Goal: Information Seeking & Learning: Learn about a topic

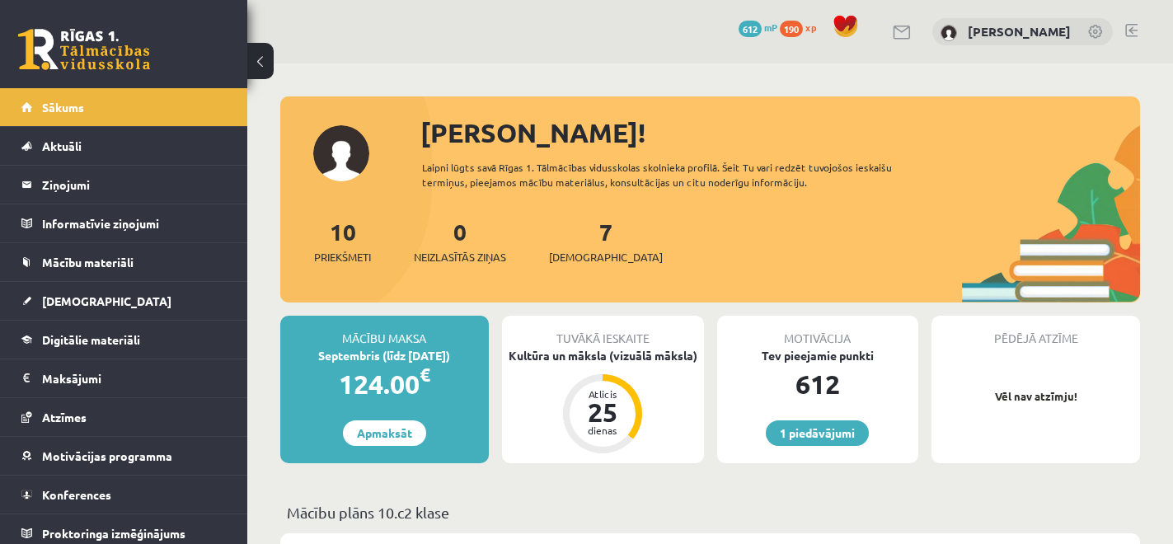
scroll to position [3, 0]
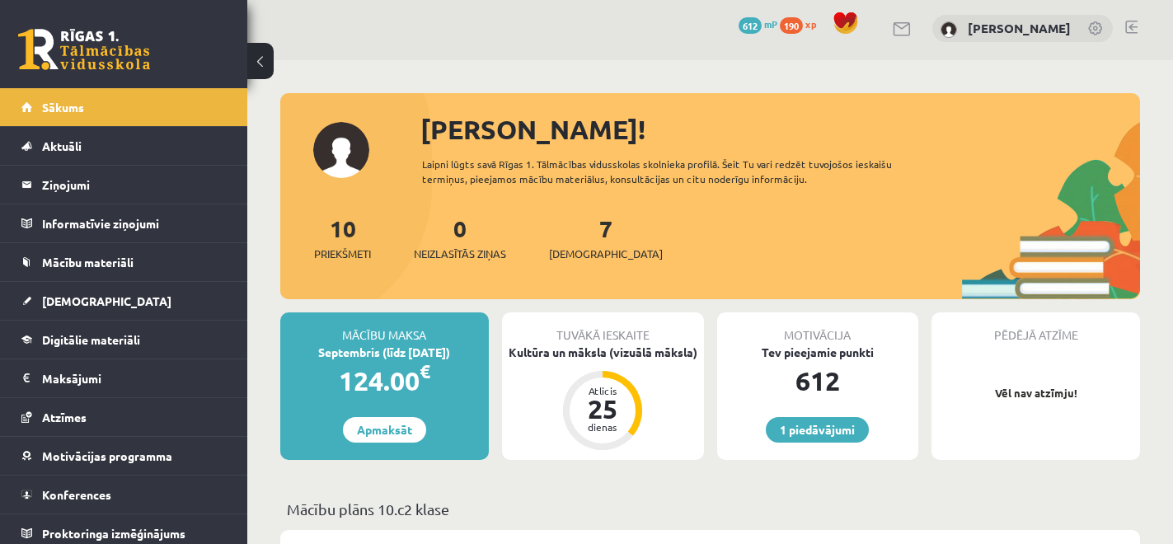
click at [46, 41] on link at bounding box center [84, 49] width 132 height 41
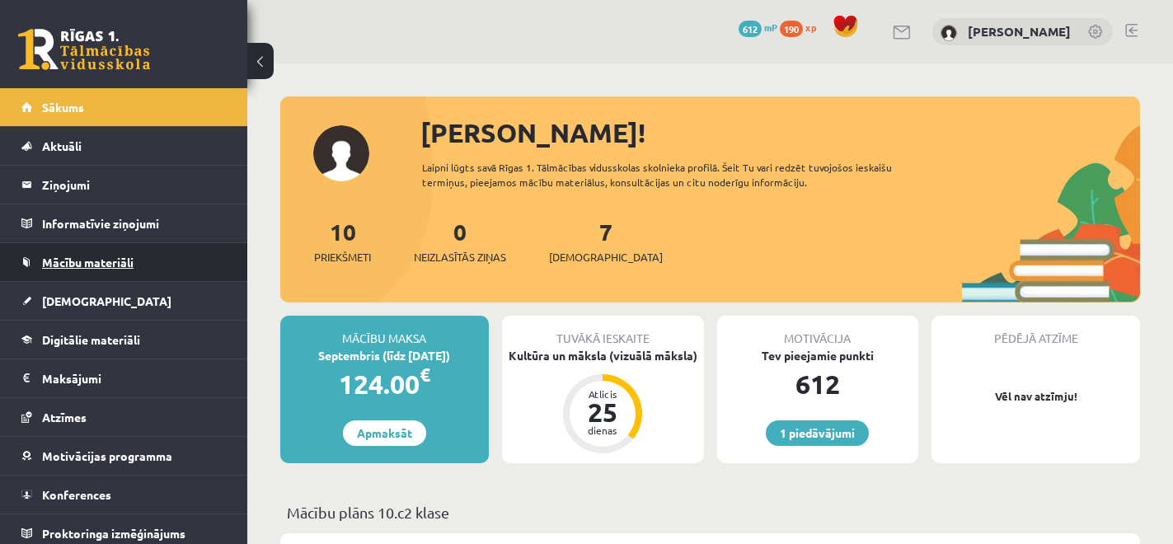
click at [106, 255] on span "Mācību materiāli" at bounding box center [88, 262] width 92 height 15
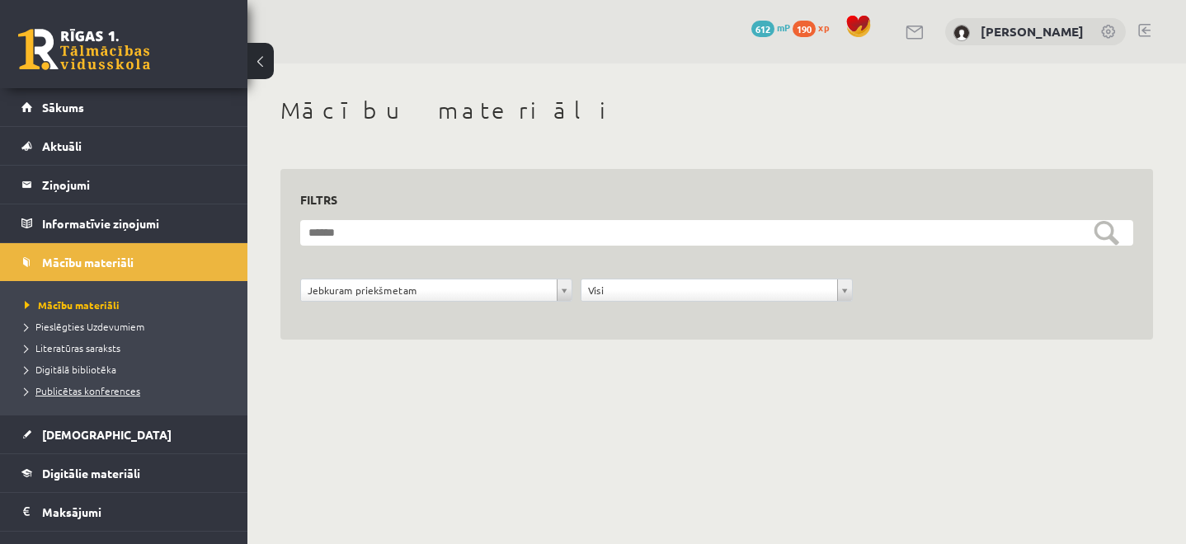
click at [96, 394] on span "Publicētas konferences" at bounding box center [82, 390] width 115 height 13
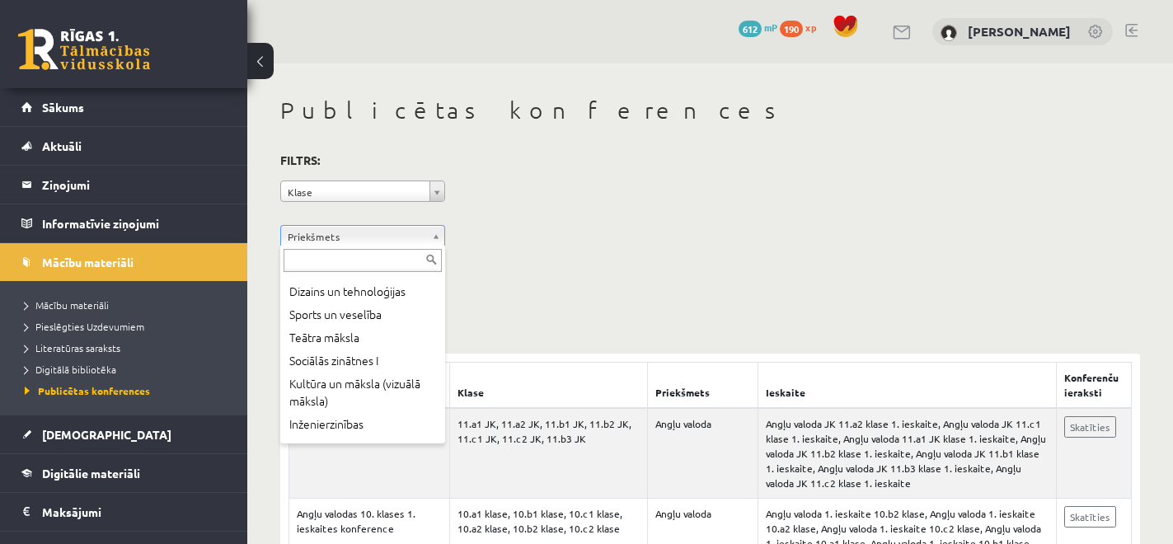
scroll to position [462, 0]
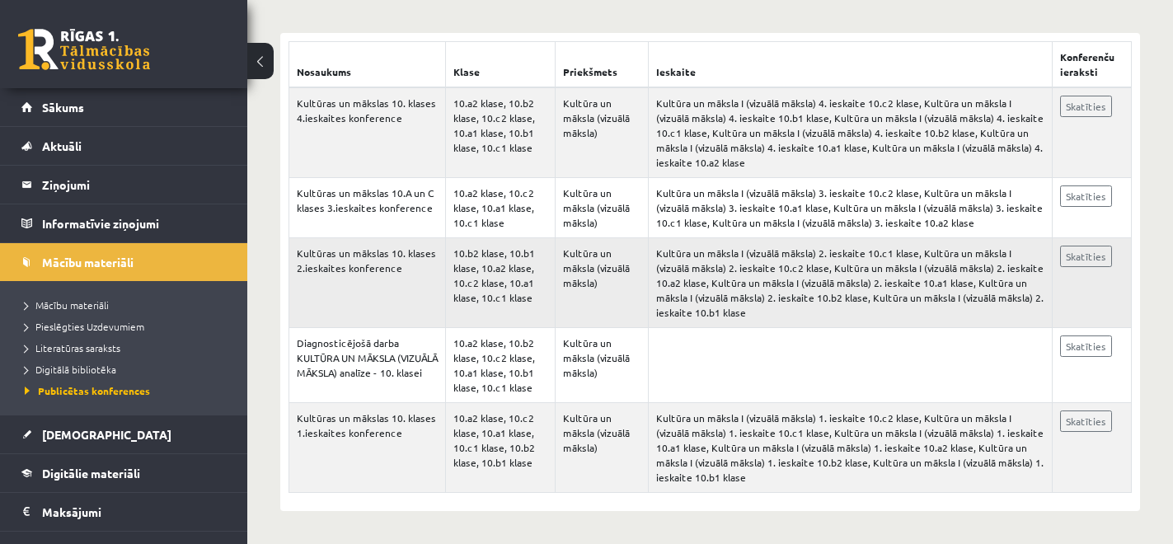
scroll to position [321, 0]
click at [1093, 425] on link "Skatīties" at bounding box center [1086, 421] width 52 height 21
